Goal: Transaction & Acquisition: Purchase product/service

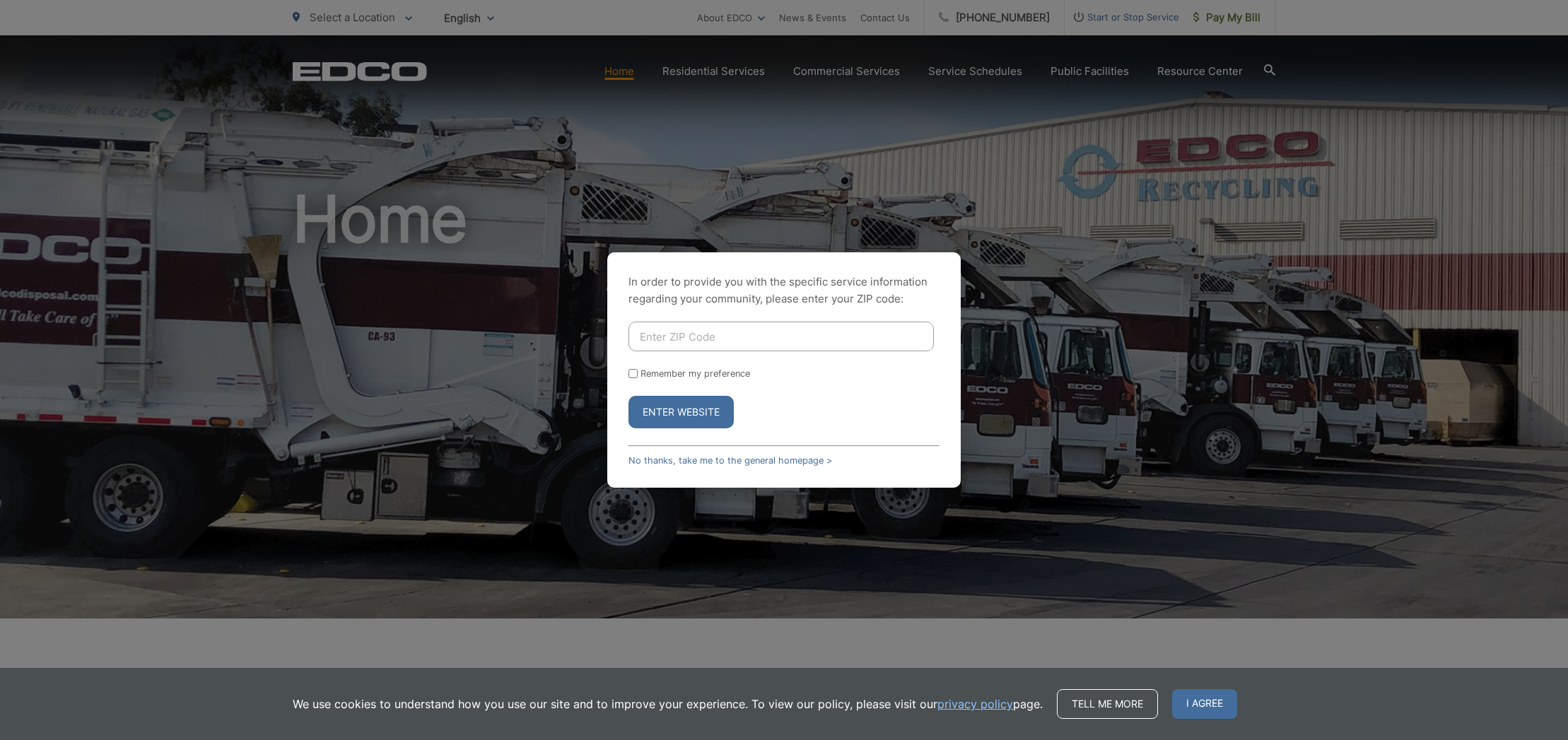
click at [682, 340] on input "Enter ZIP Code" at bounding box center [781, 336] width 306 height 30
type input "90275"
click at [688, 412] on button "Enter Website" at bounding box center [681, 411] width 105 height 32
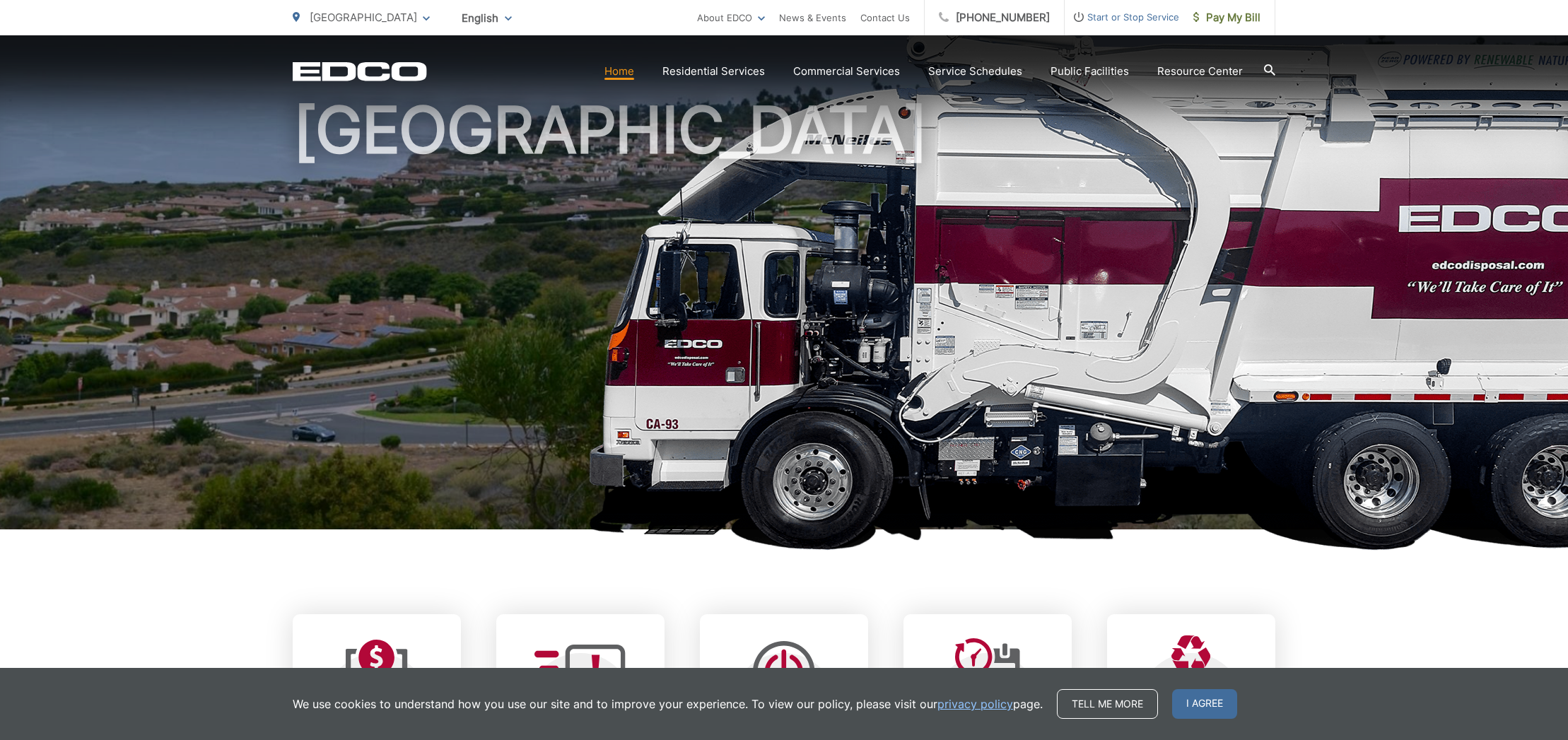
scroll to position [185, 0]
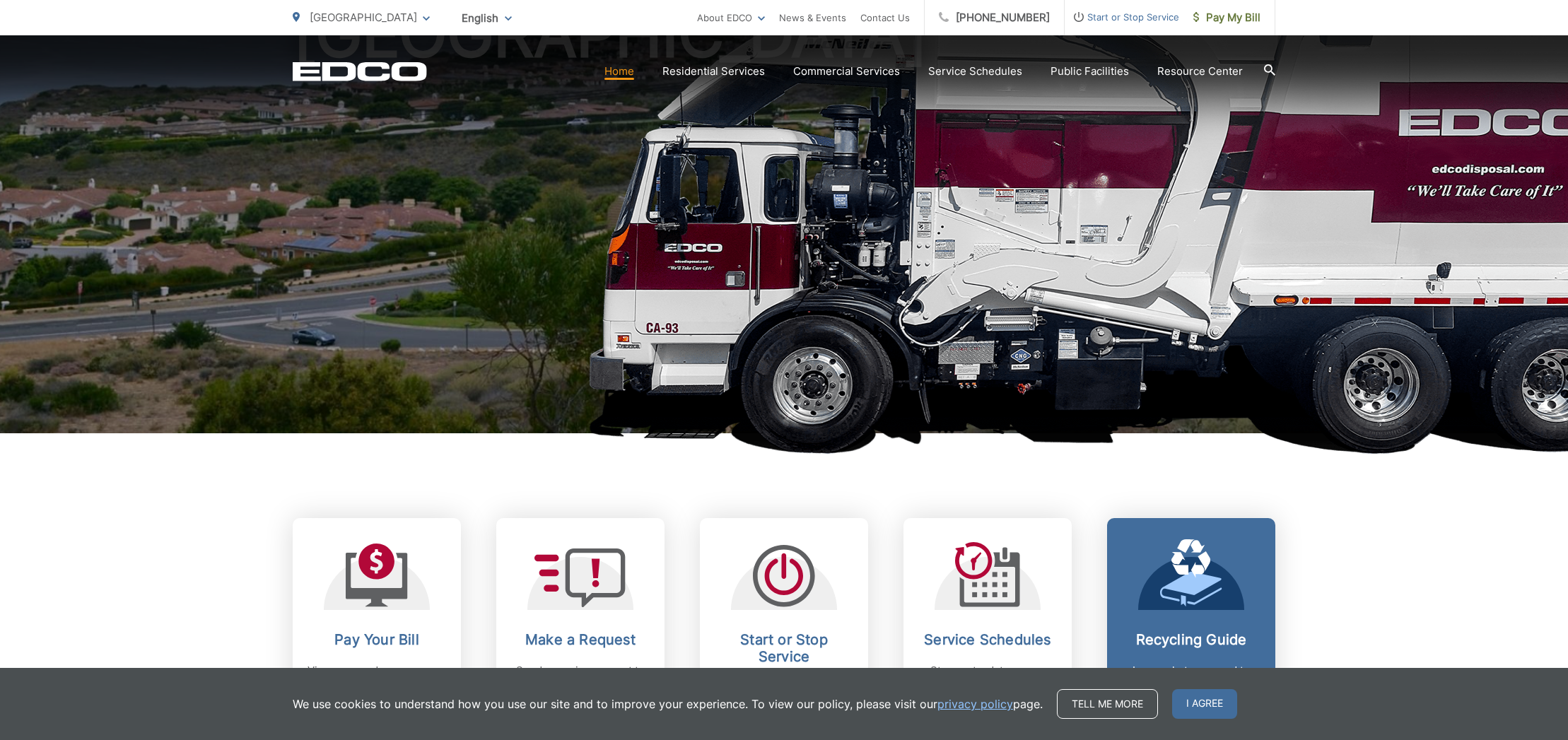
click at [1214, 701] on span "I agree" at bounding box center [1205, 704] width 65 height 30
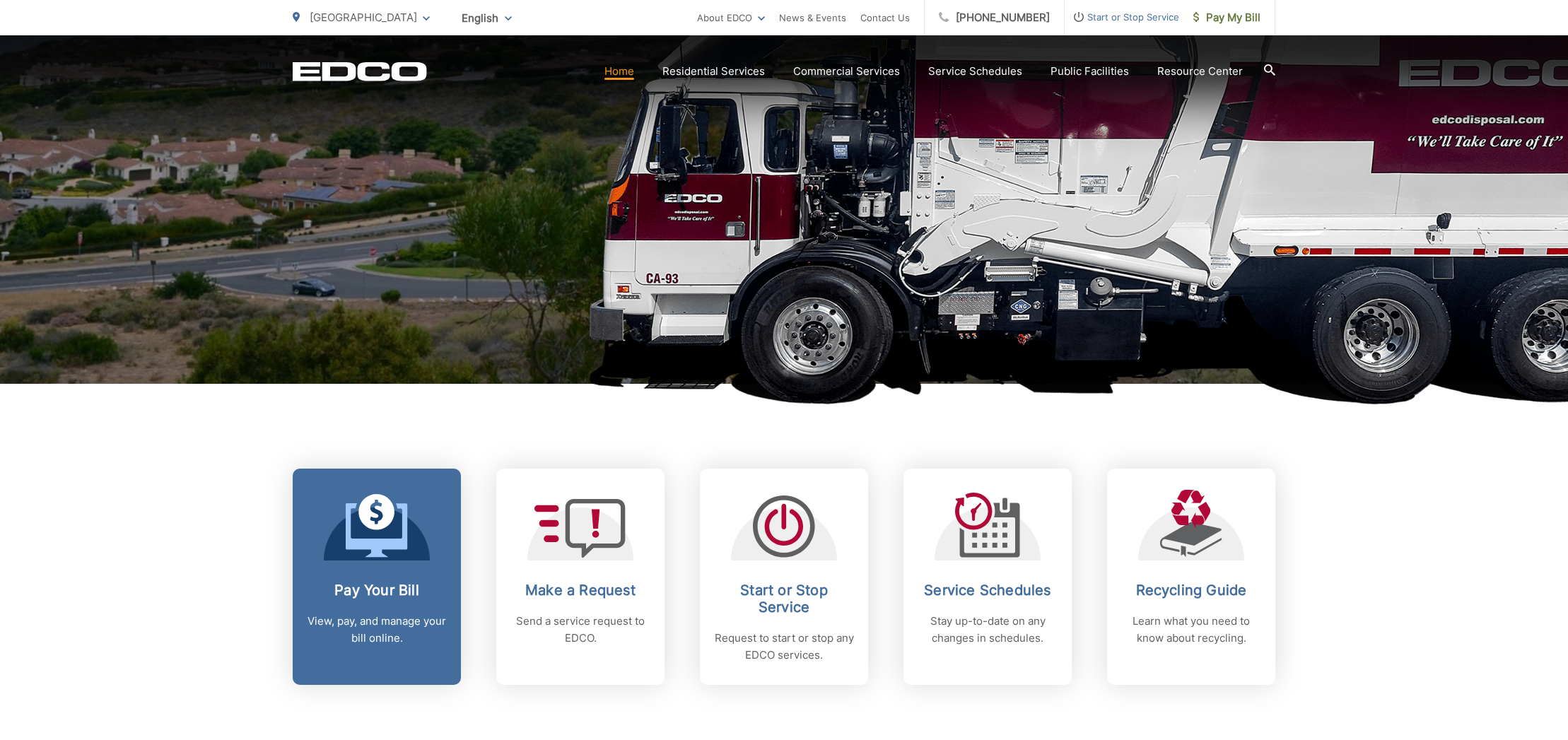
scroll to position [241, 0]
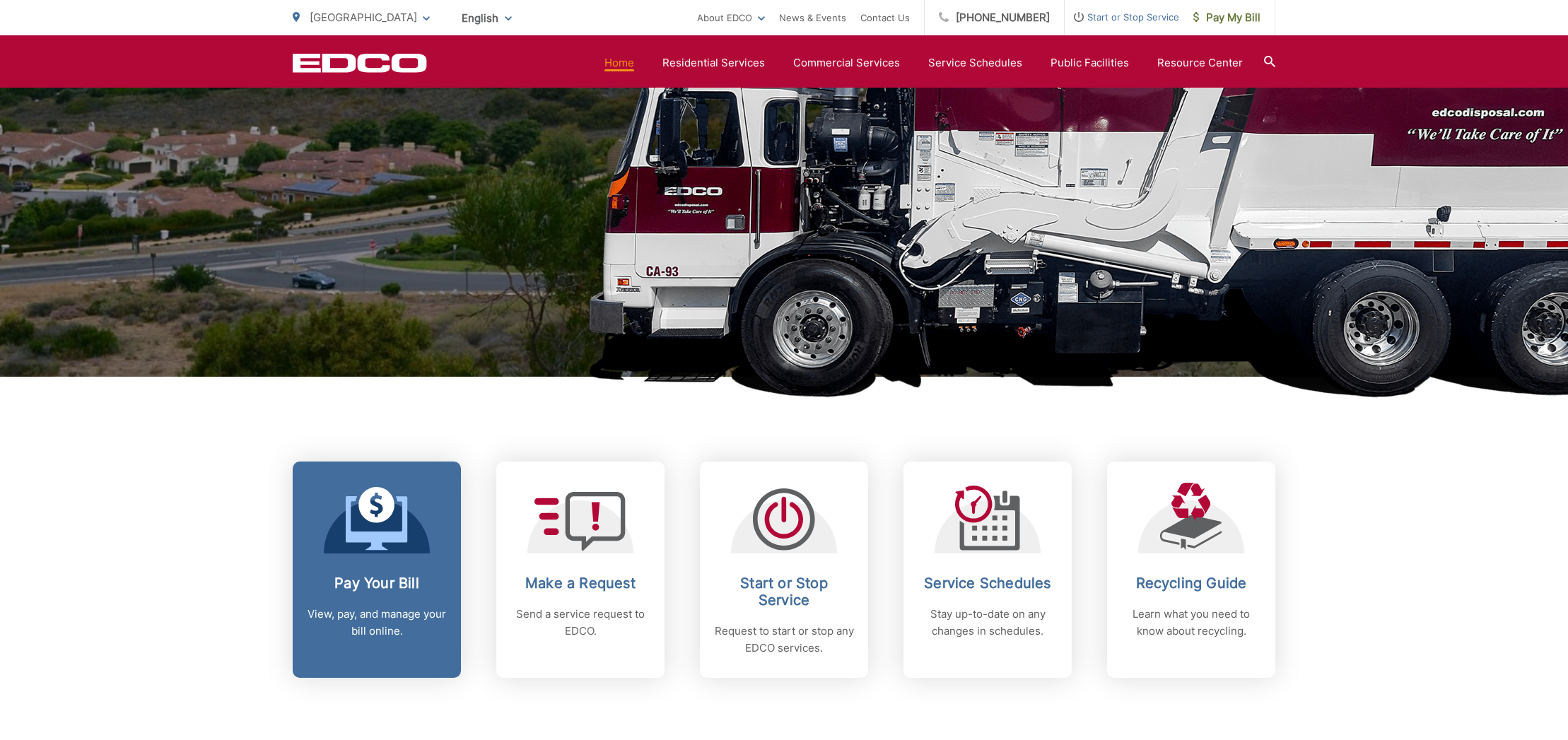
click at [377, 549] on icon at bounding box center [376, 523] width 61 height 54
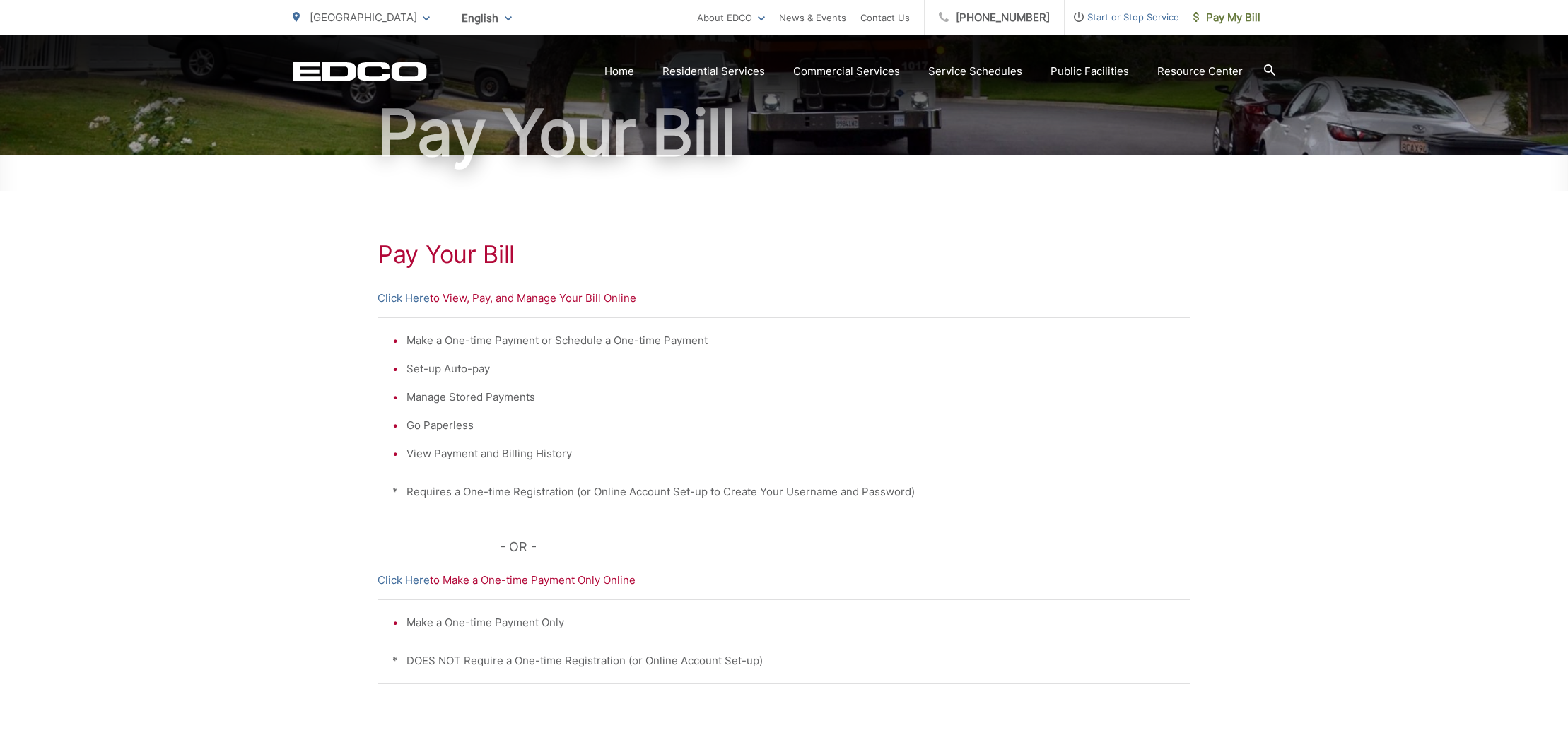
scroll to position [265, 0]
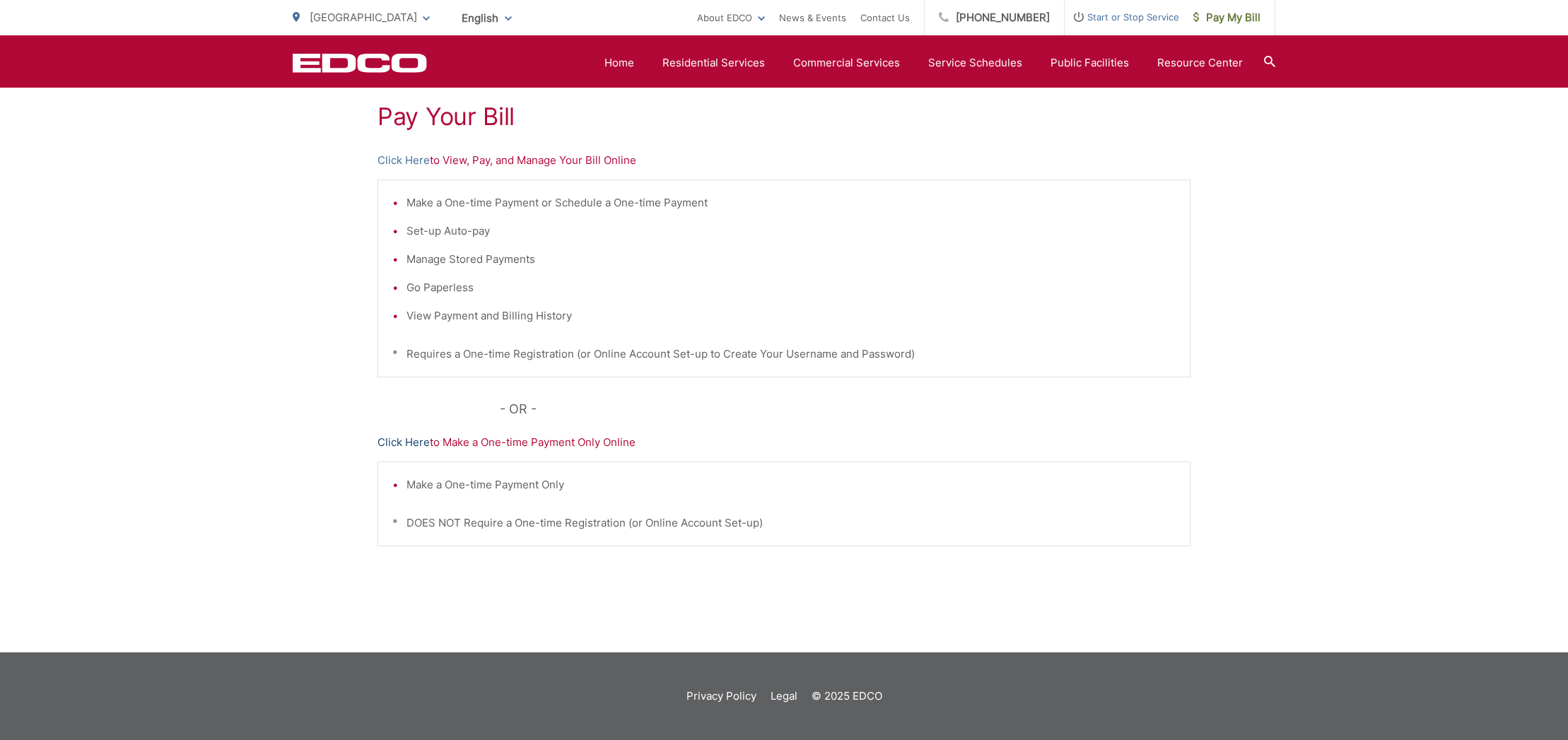
click at [410, 438] on link "Click Here" at bounding box center [403, 442] width 52 height 17
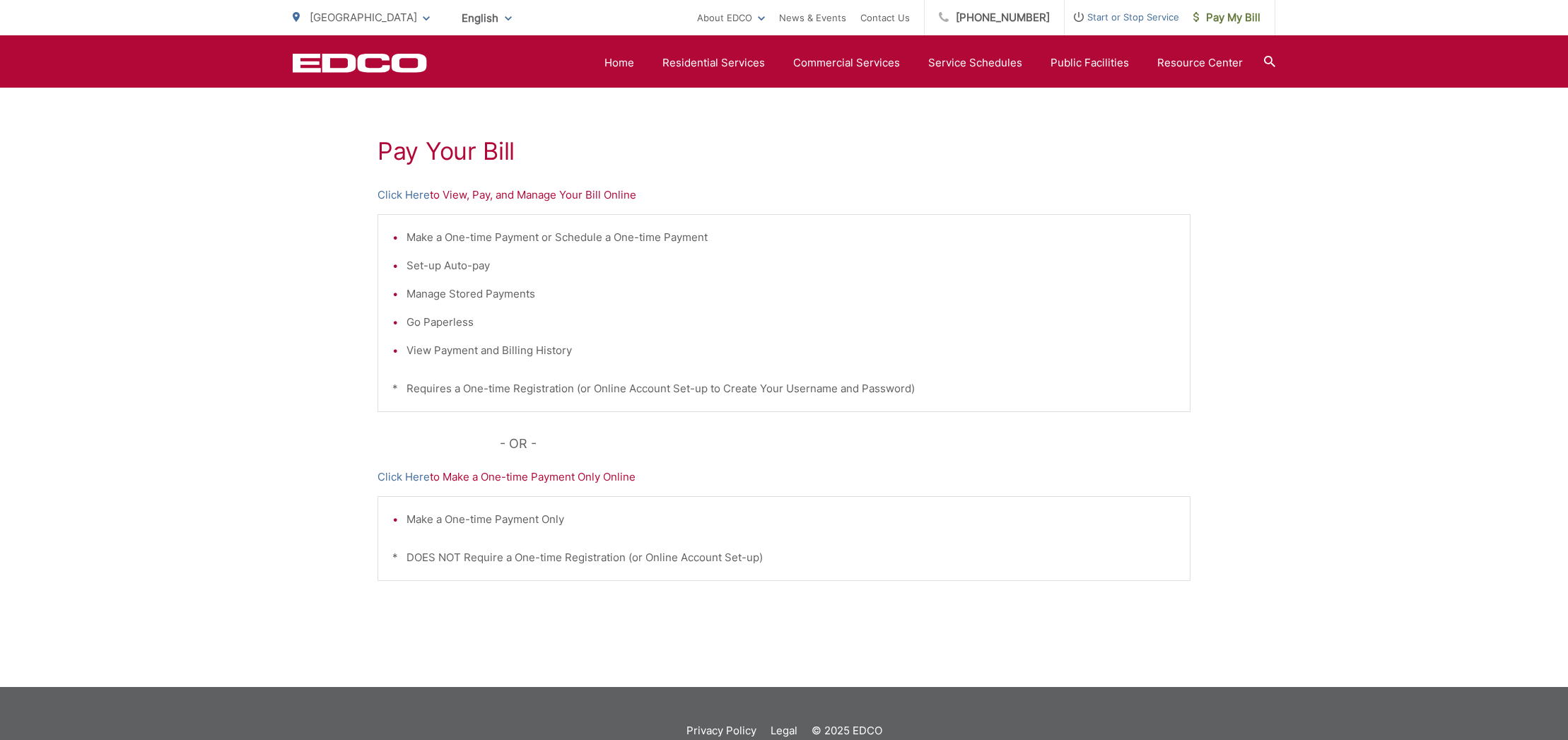
scroll to position [241, 0]
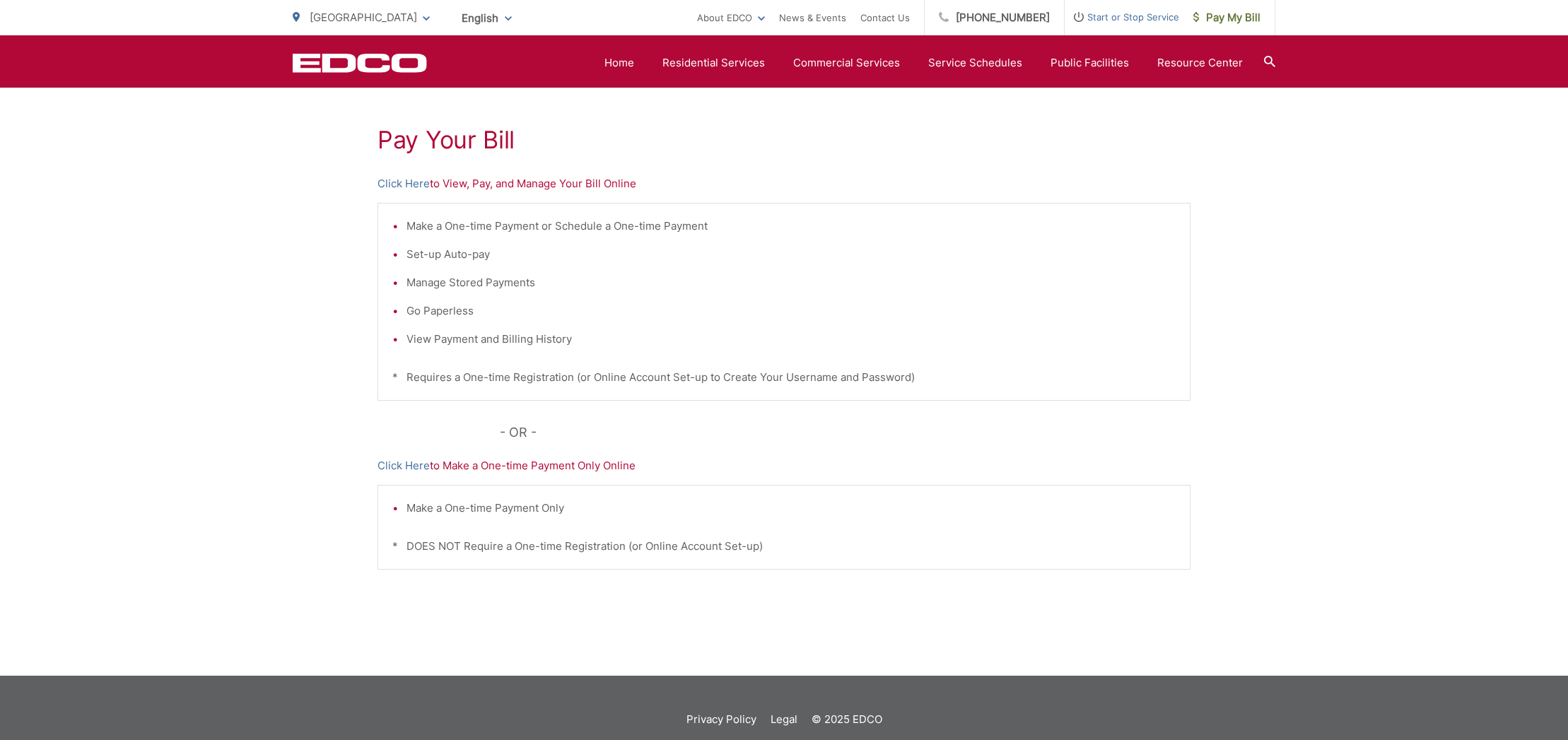
drag, startPoint x: 522, startPoint y: 462, endPoint x: 457, endPoint y: 465, distance: 65.1
click at [519, 462] on p "Click Here to Make a One-time Payment Only Online" at bounding box center [783, 465] width 813 height 17
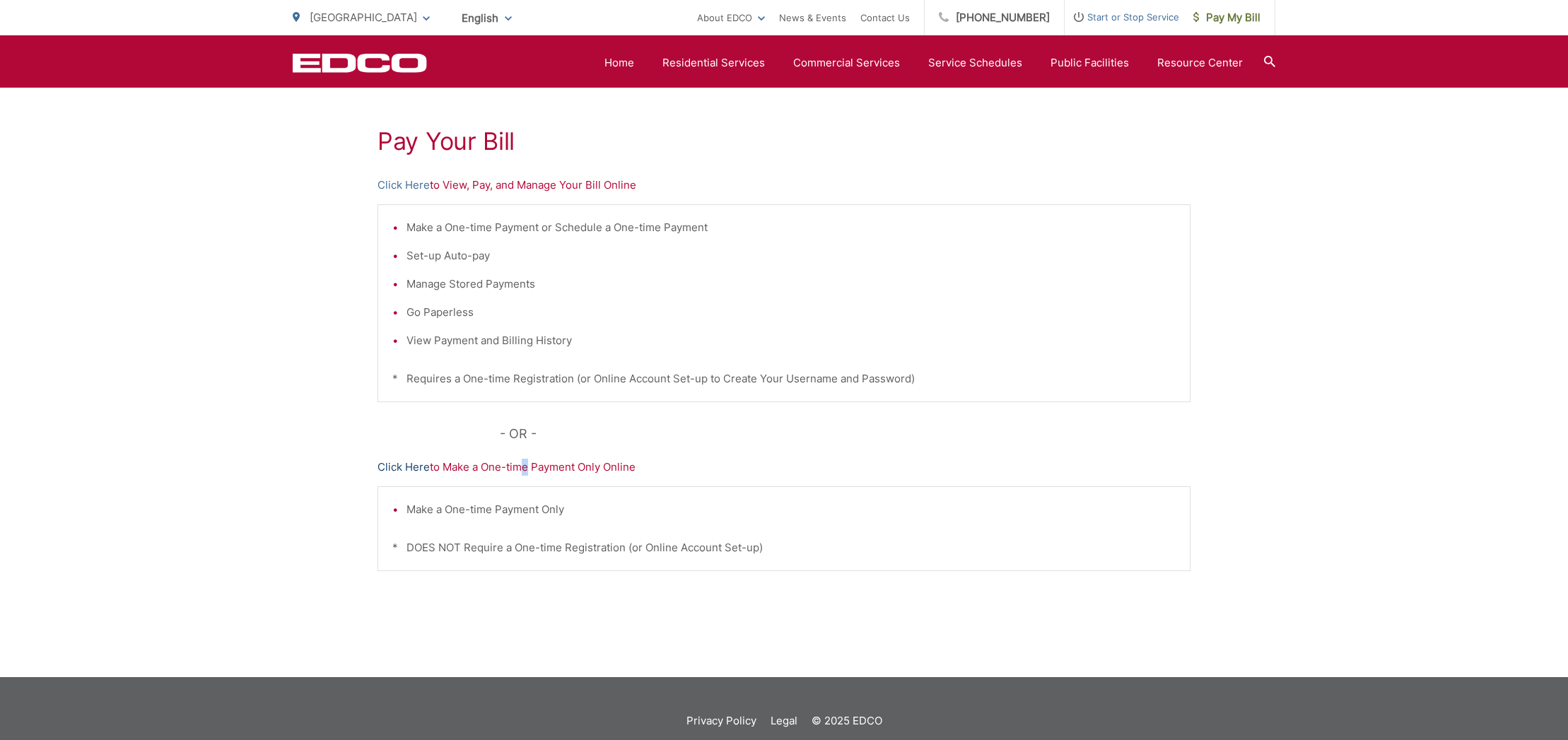
click at [403, 469] on link "Click Here" at bounding box center [403, 467] width 52 height 17
